Goal: Information Seeking & Learning: Learn about a topic

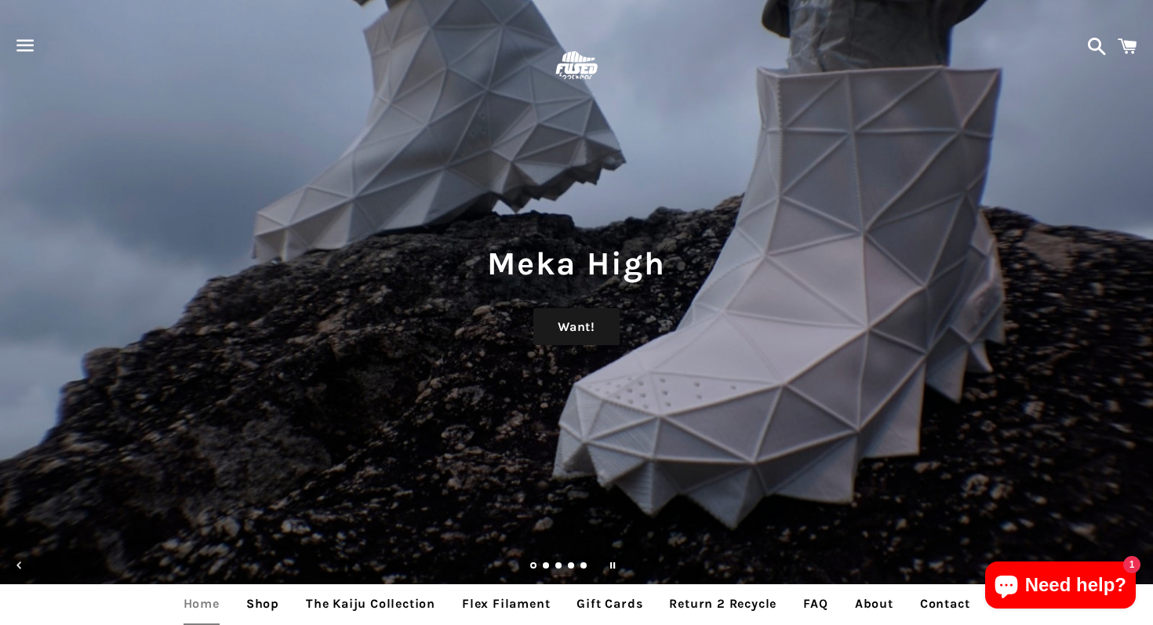
click at [30, 50] on span "button" at bounding box center [25, 45] width 35 height 47
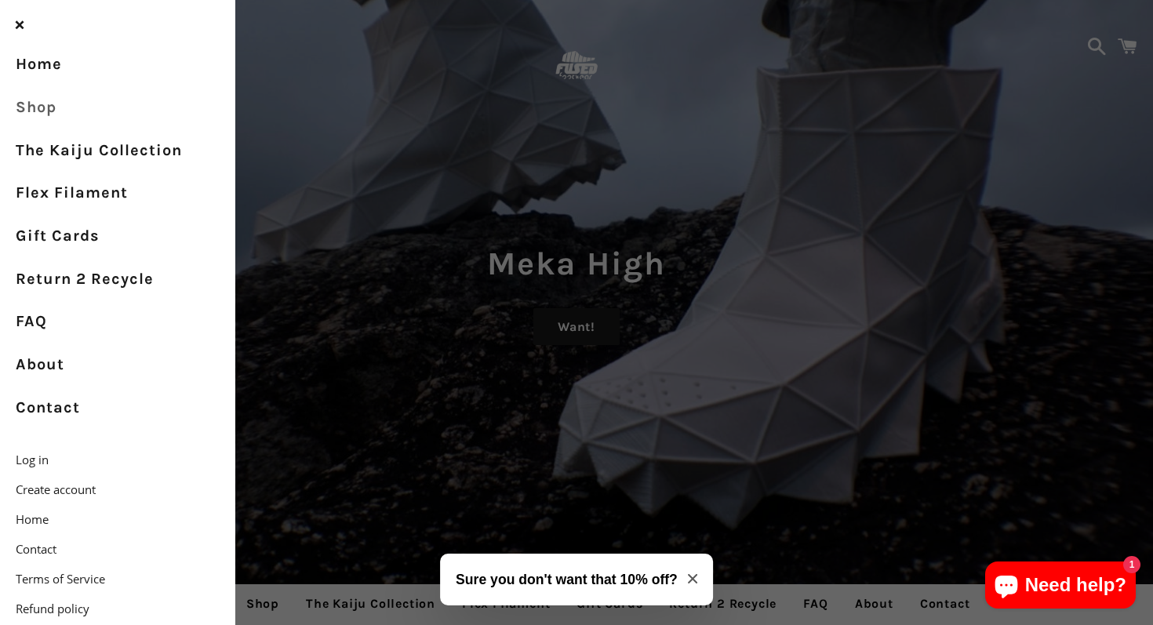
click at [47, 103] on link "Shop" at bounding box center [117, 107] width 235 height 43
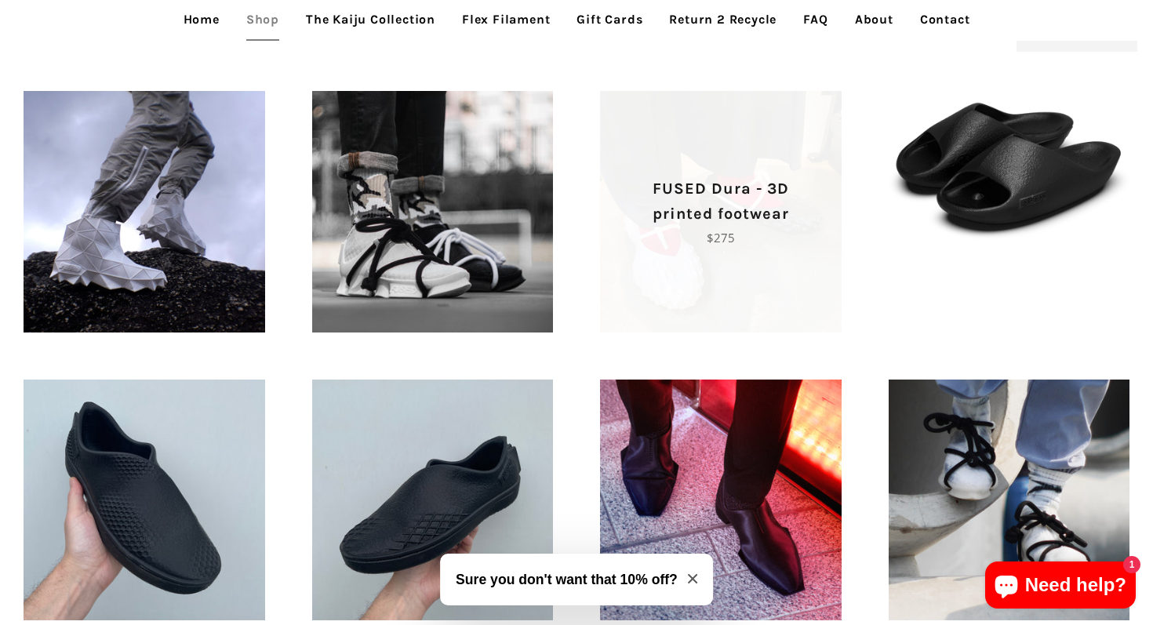
scroll to position [626, 0]
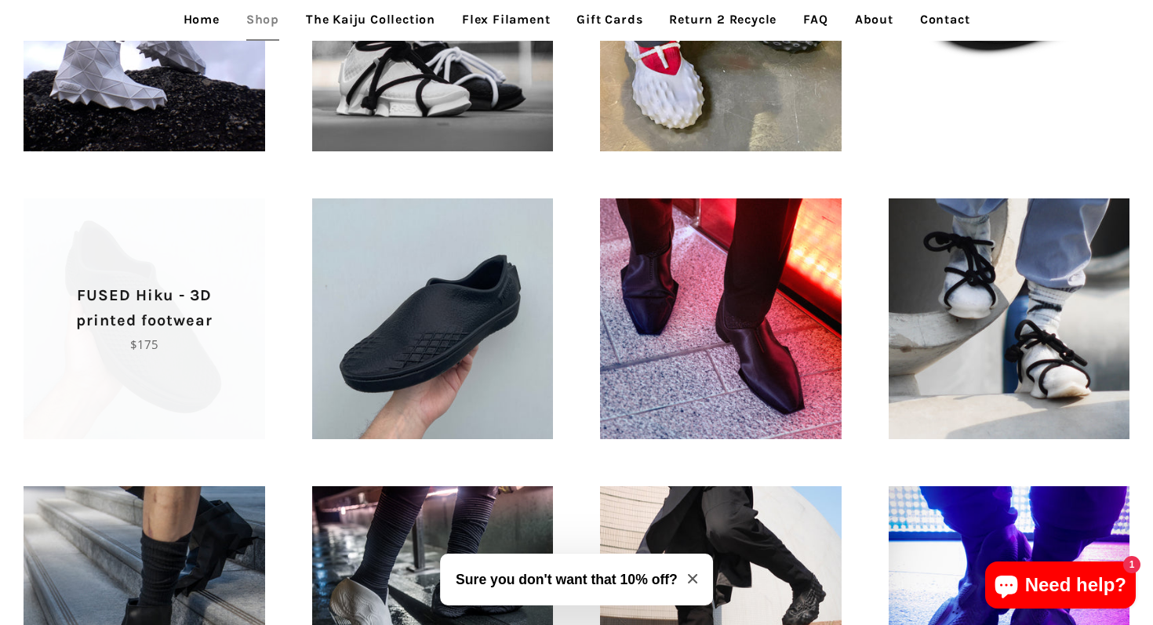
click at [222, 407] on span "FUSED Hiku - 3D printed footwear Regular price $175" at bounding box center [144, 318] width 241 height 241
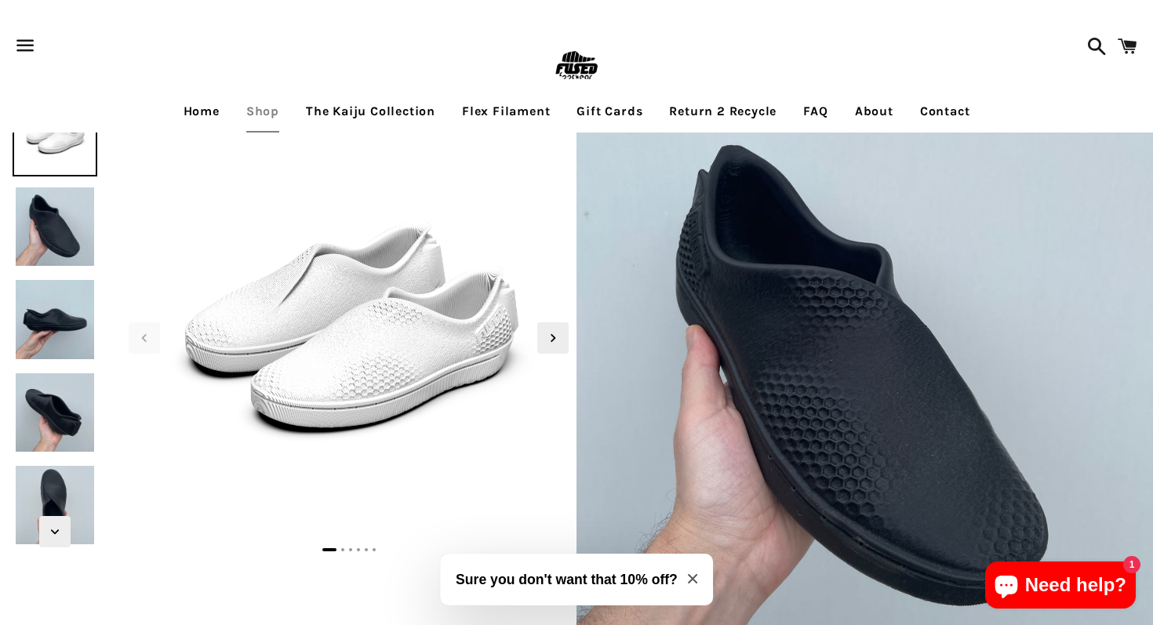
click at [49, 158] on img at bounding box center [55, 134] width 85 height 85
click at [58, 202] on img at bounding box center [55, 226] width 85 height 85
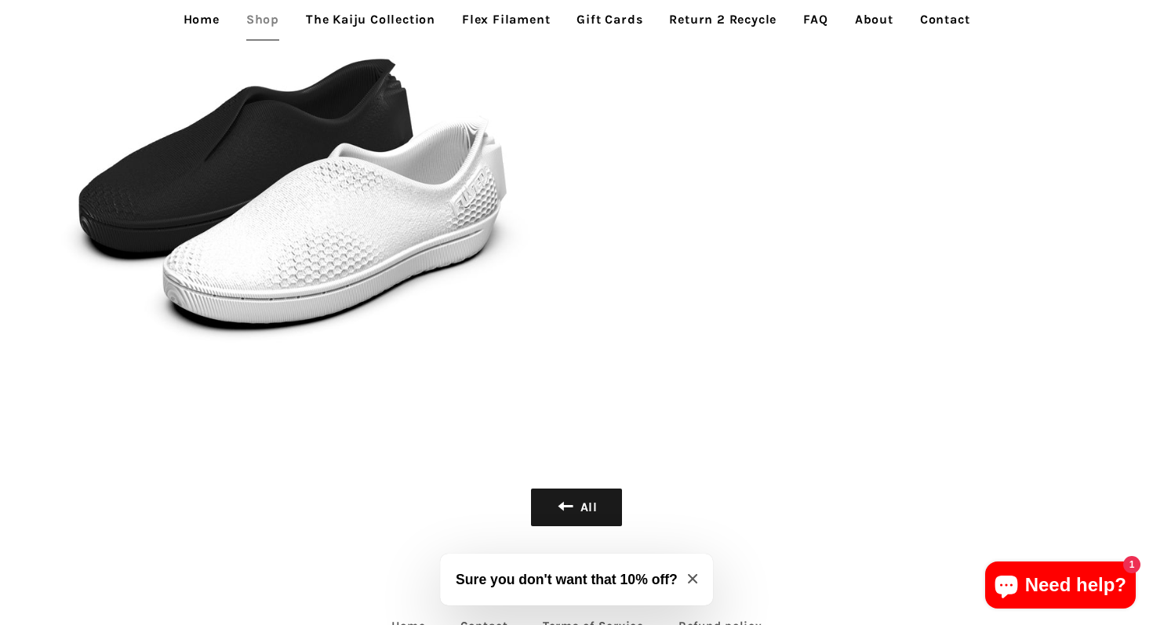
scroll to position [3217, 0]
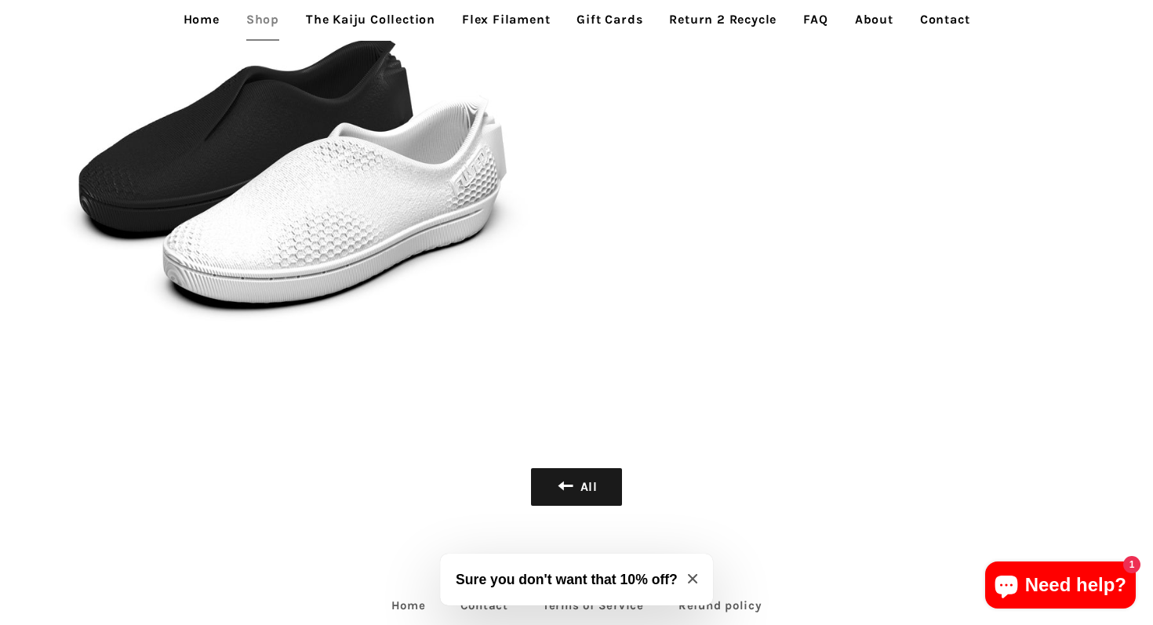
click at [837, 1] on link "FAQ" at bounding box center [815, 19] width 48 height 39
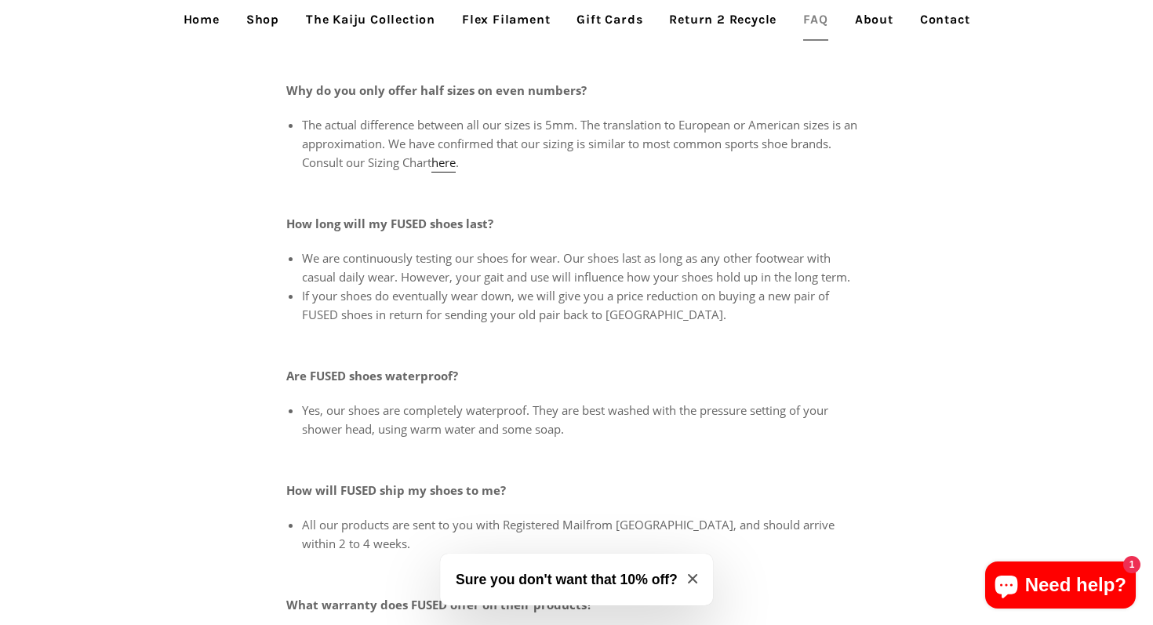
scroll to position [727, 0]
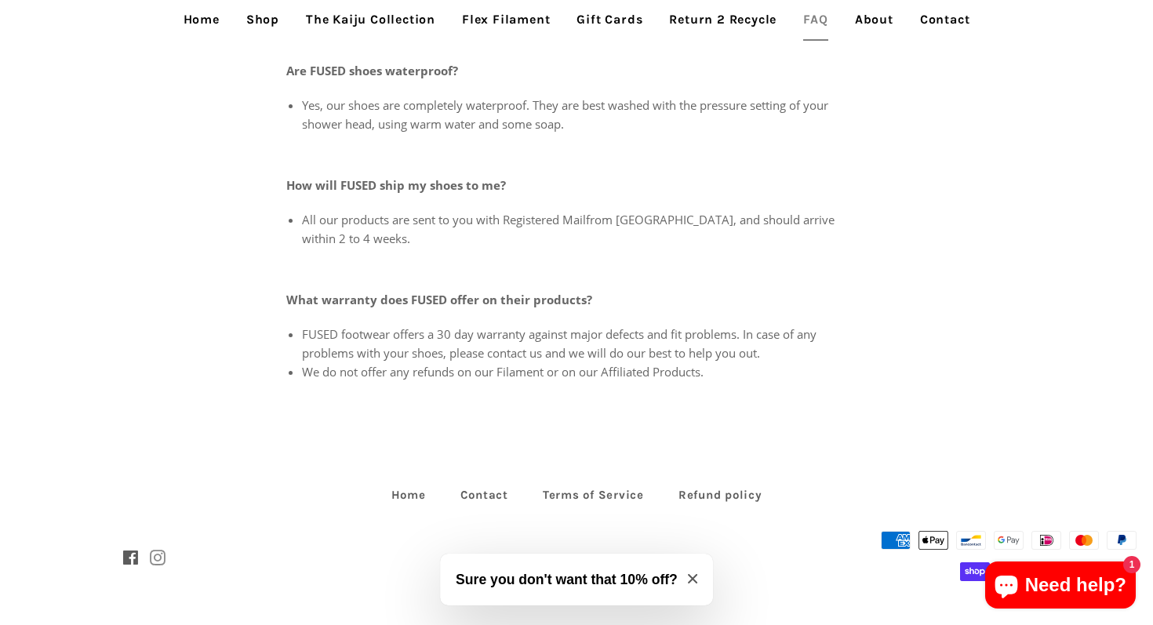
click at [154, 556] on span at bounding box center [158, 558] width 16 height 25
